Goal: Check status: Check status

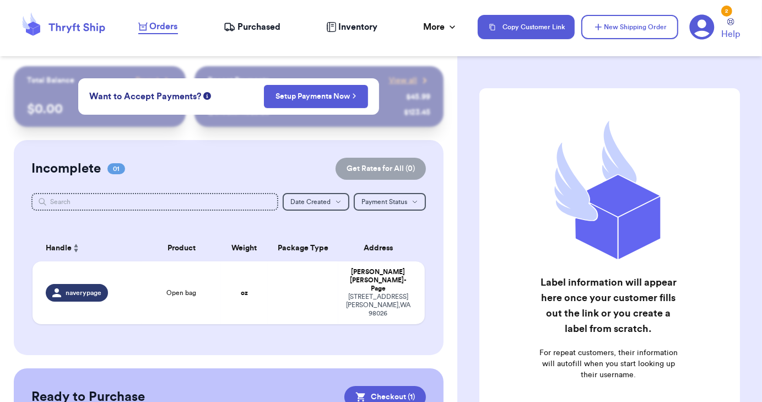
scroll to position [82, 0]
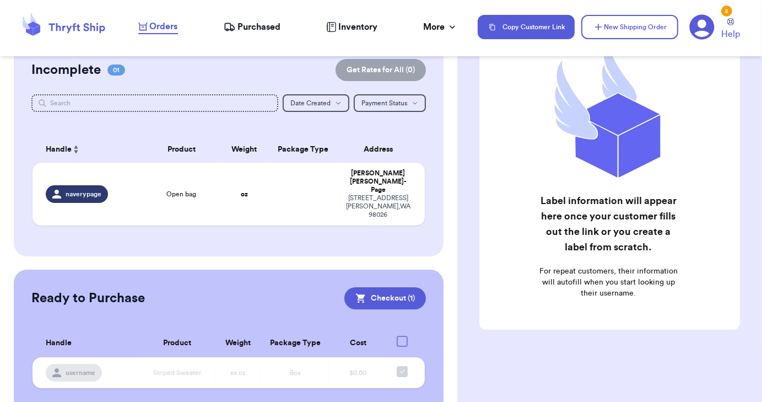
click at [269, 25] on span "Purchased" at bounding box center [259, 26] width 43 height 13
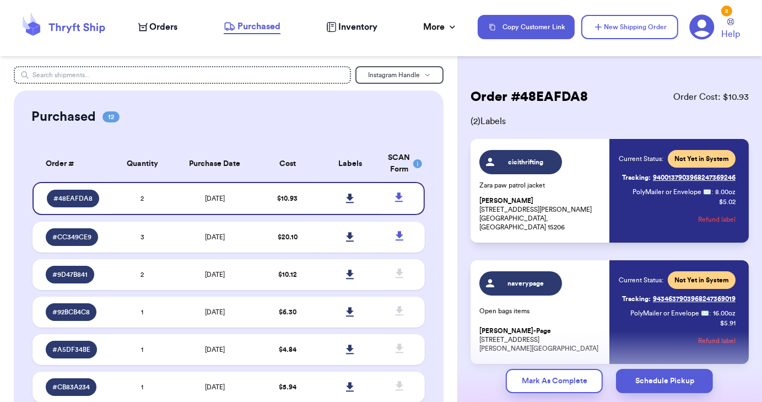
click at [159, 27] on span "Orders" at bounding box center [164, 26] width 28 height 13
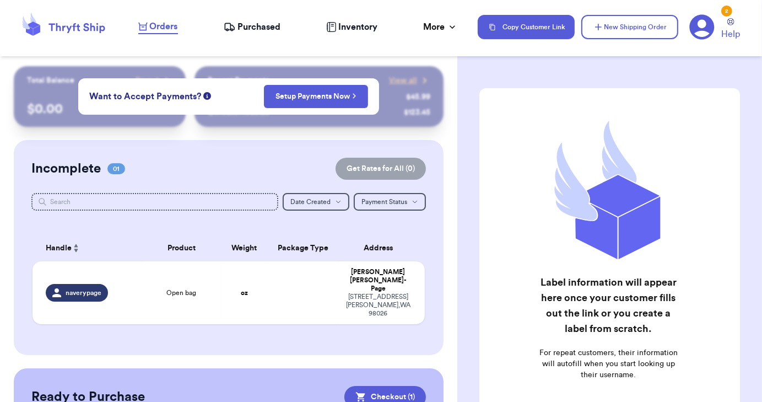
click at [253, 30] on span "Purchased" at bounding box center [259, 26] width 43 height 13
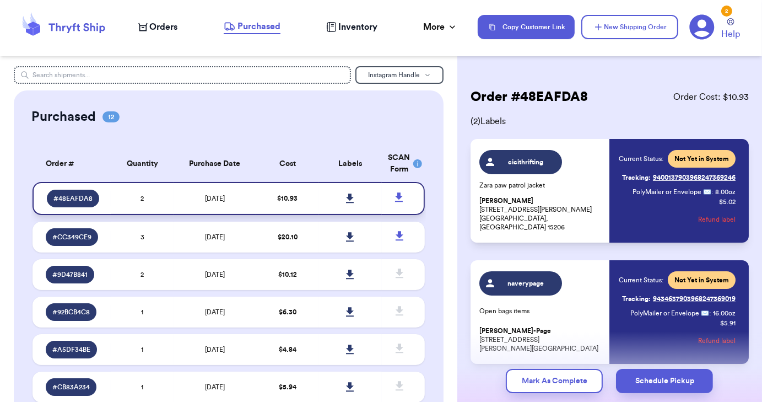
click at [346, 198] on icon at bounding box center [350, 197] width 8 height 9
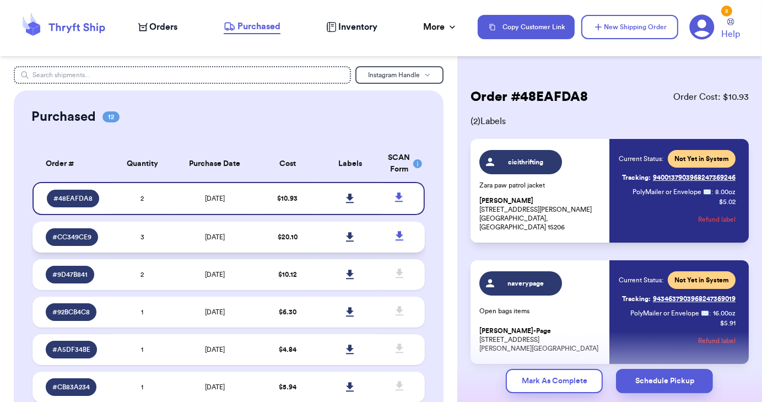
click at [346, 236] on icon at bounding box center [350, 236] width 8 height 9
